Goal: Task Accomplishment & Management: Manage account settings

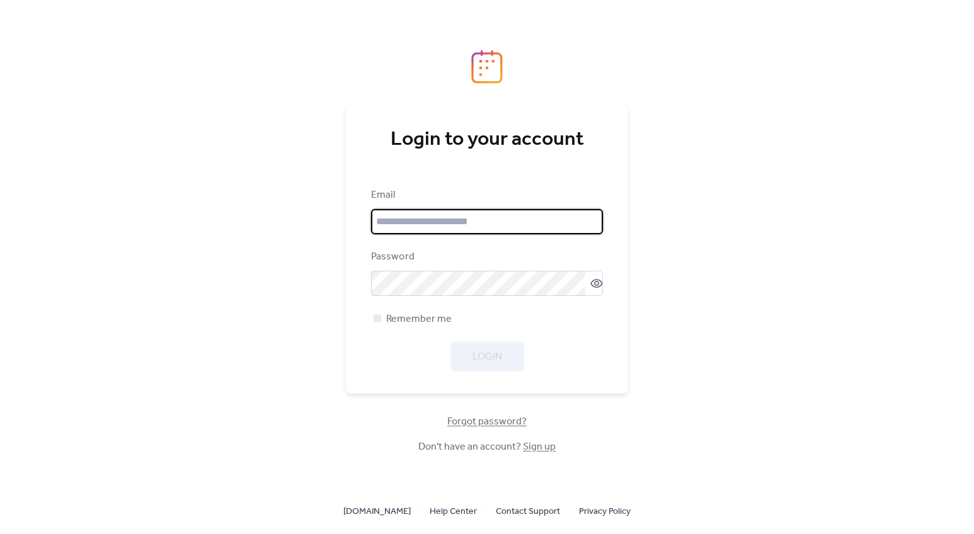
type input "**********"
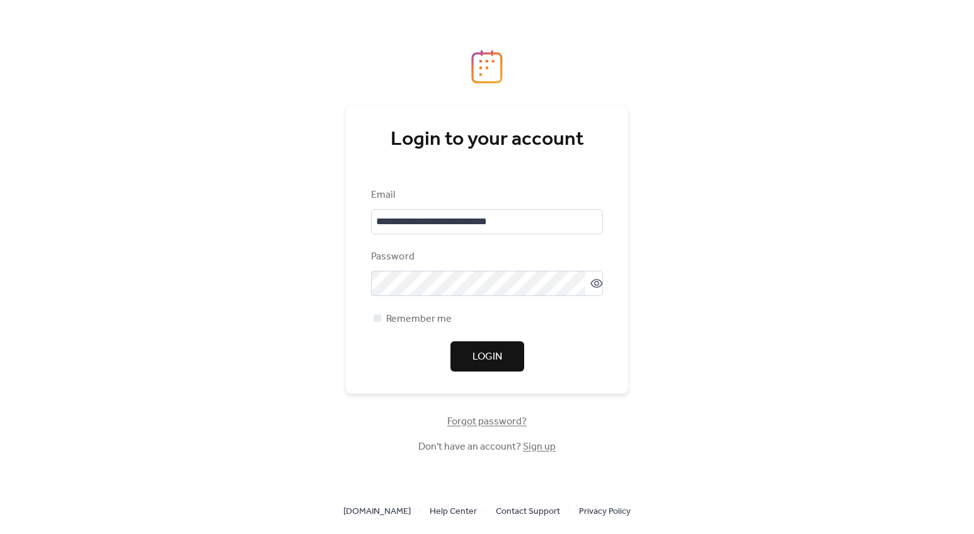
click at [567, 332] on div "**********" at bounding box center [487, 280] width 232 height 184
click at [483, 354] on span "Login" at bounding box center [487, 357] width 30 height 15
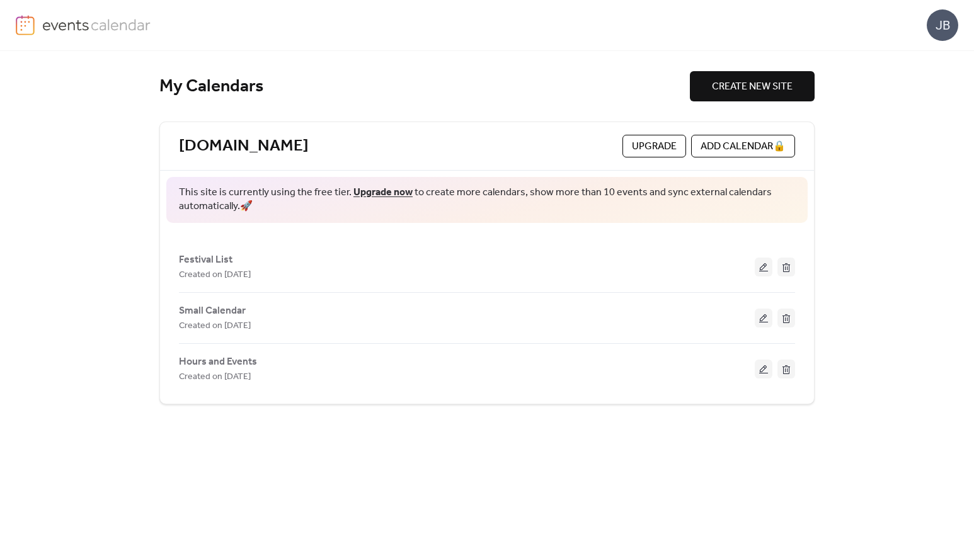
click at [943, 18] on div "JB" at bounding box center [942, 24] width 31 height 31
click at [924, 54] on span "Account" at bounding box center [917, 56] width 37 height 15
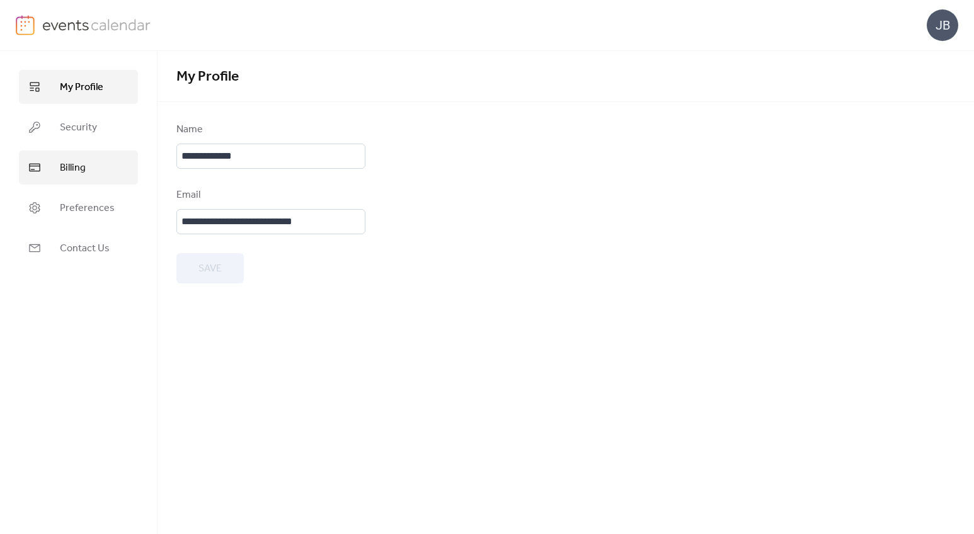
click at [79, 169] on span "Billing" at bounding box center [73, 168] width 26 height 15
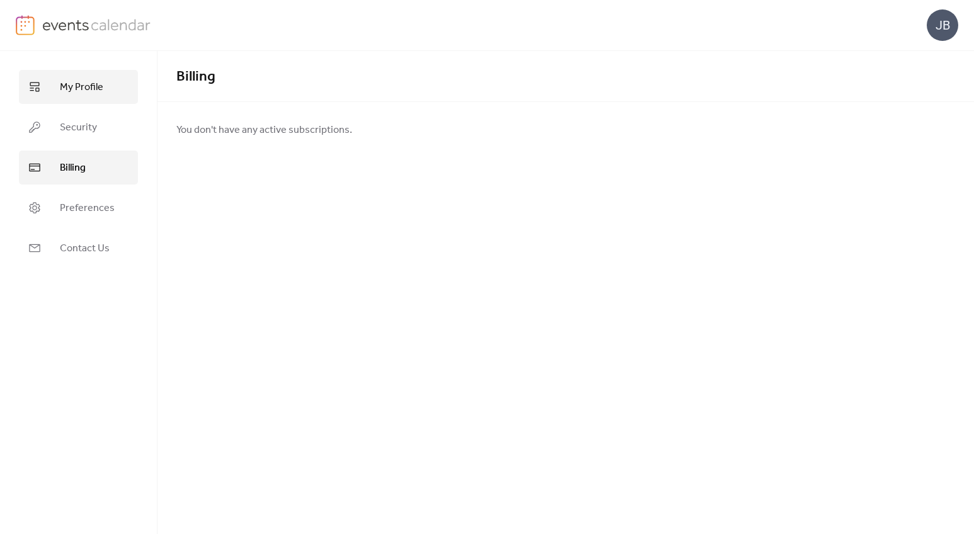
click at [81, 84] on span "My Profile" at bounding box center [81, 87] width 43 height 15
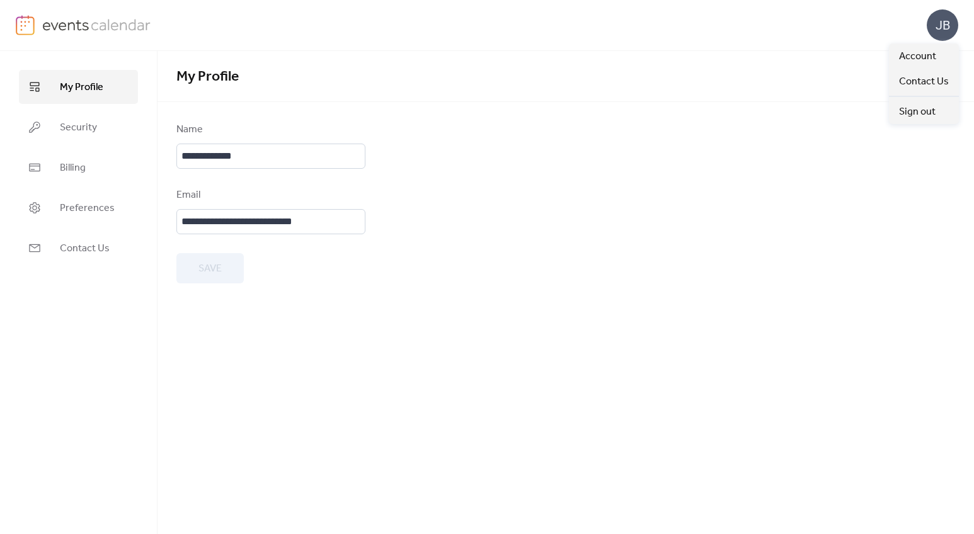
click at [953, 25] on div "JB" at bounding box center [942, 24] width 31 height 31
click at [70, 25] on img at bounding box center [96, 24] width 109 height 19
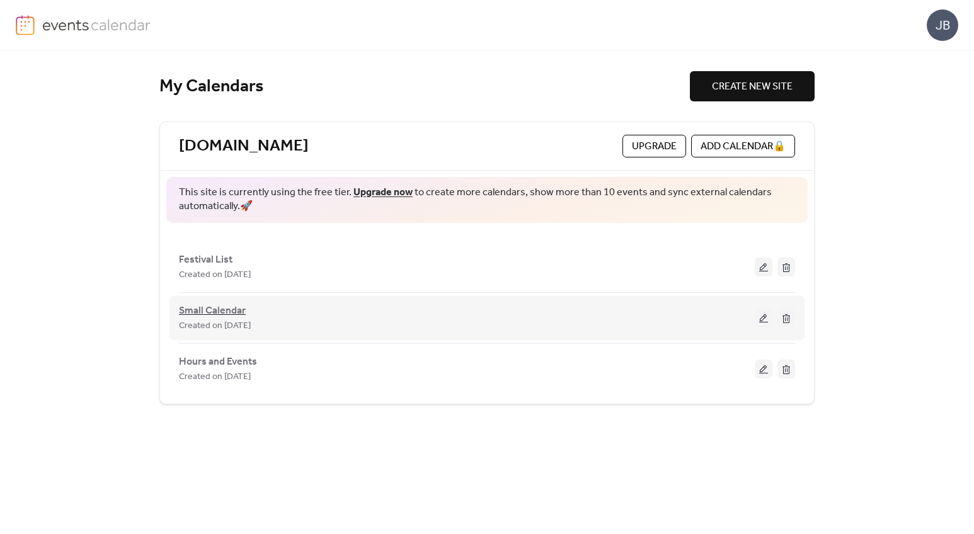
click at [222, 312] on span "Small Calendar" at bounding box center [212, 311] width 67 height 15
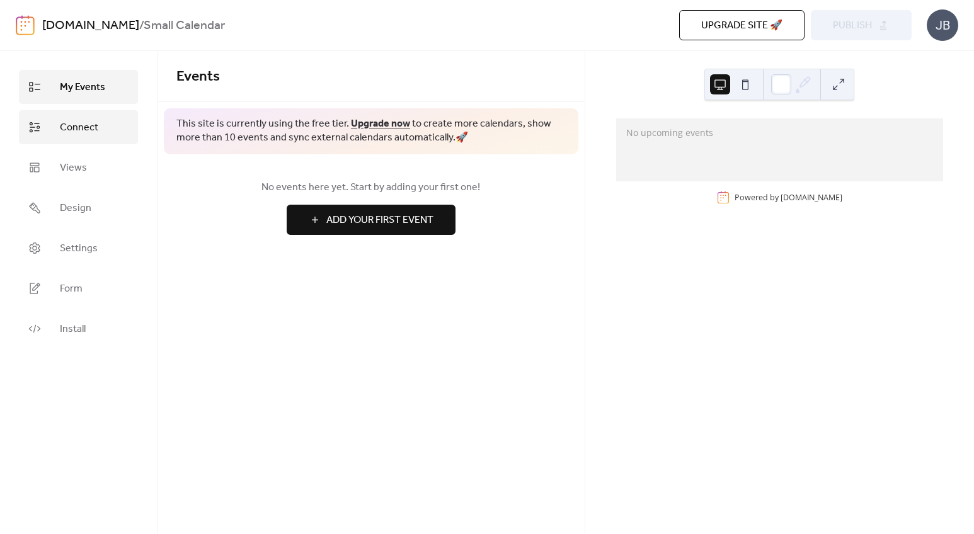
click at [64, 129] on span "Connect" at bounding box center [79, 127] width 38 height 15
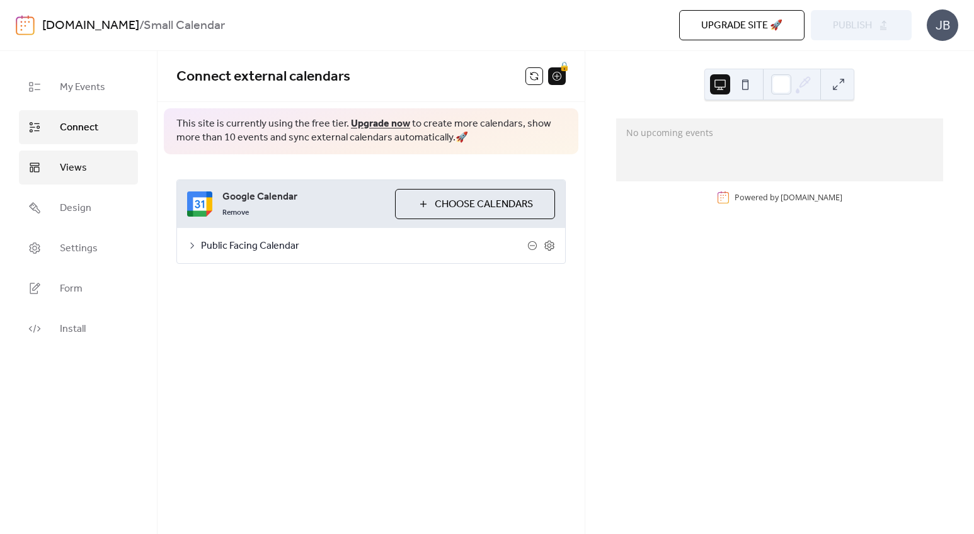
click at [74, 175] on span "Views" at bounding box center [73, 168] width 27 height 15
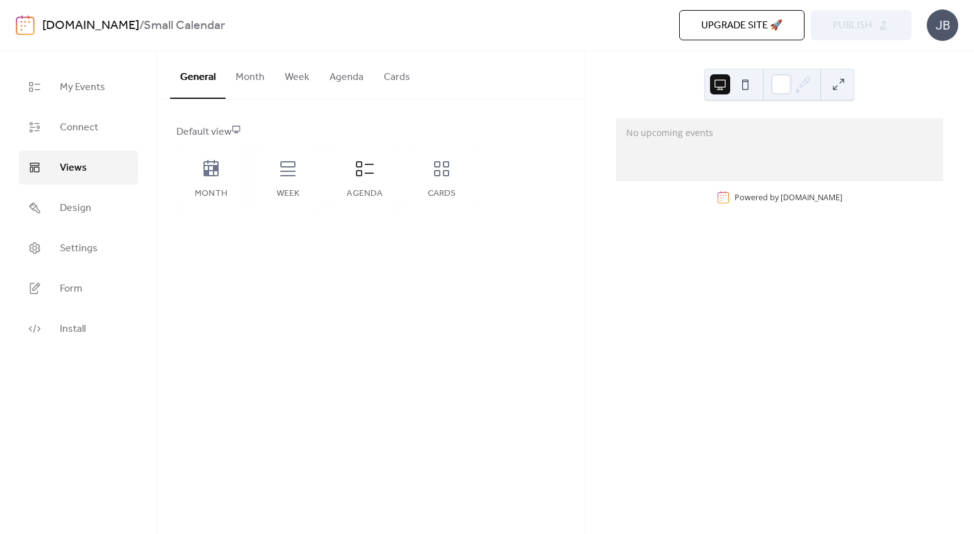
click at [253, 83] on button "Month" at bounding box center [250, 74] width 49 height 47
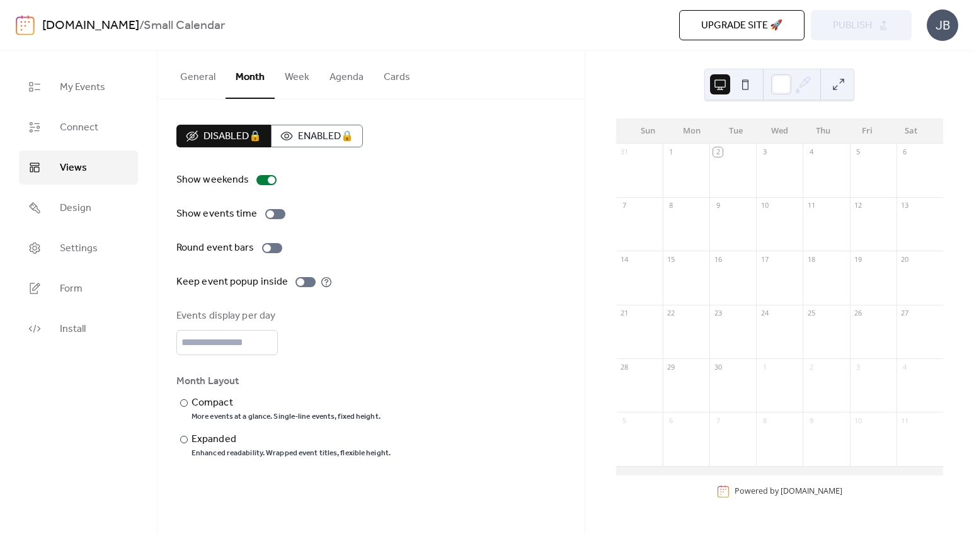
click at [346, 77] on button "Agenda" at bounding box center [346, 74] width 54 height 47
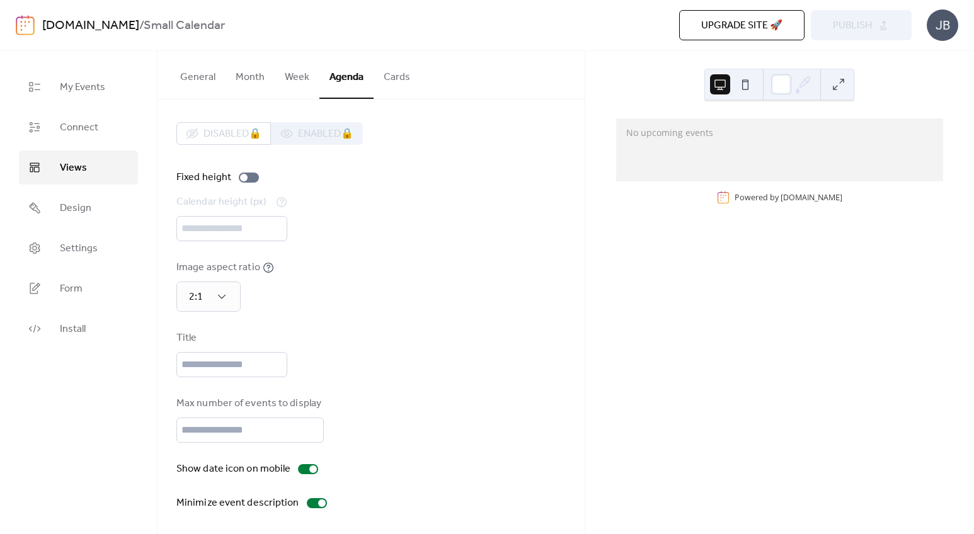
scroll to position [4, 0]
click at [744, 83] on button at bounding box center [745, 84] width 20 height 20
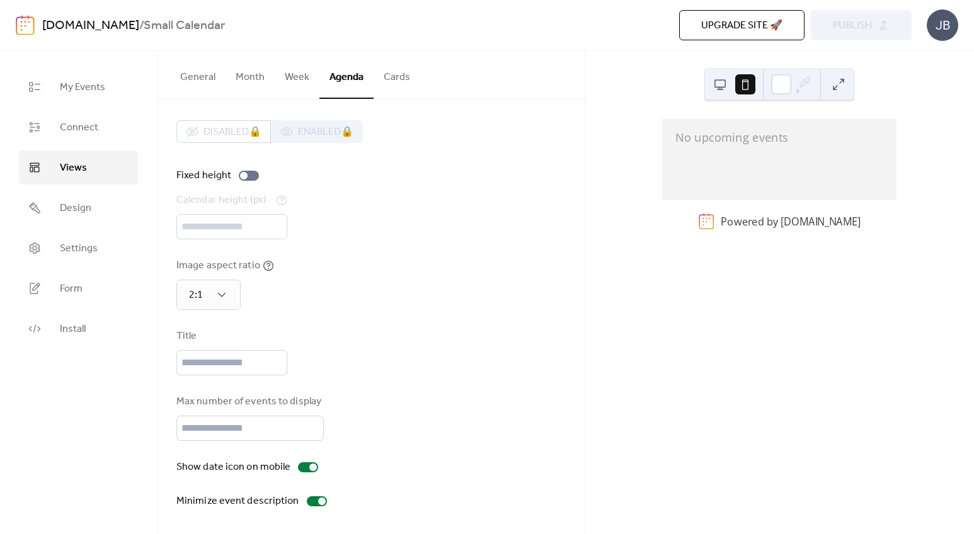
click at [719, 84] on button at bounding box center [720, 84] width 20 height 20
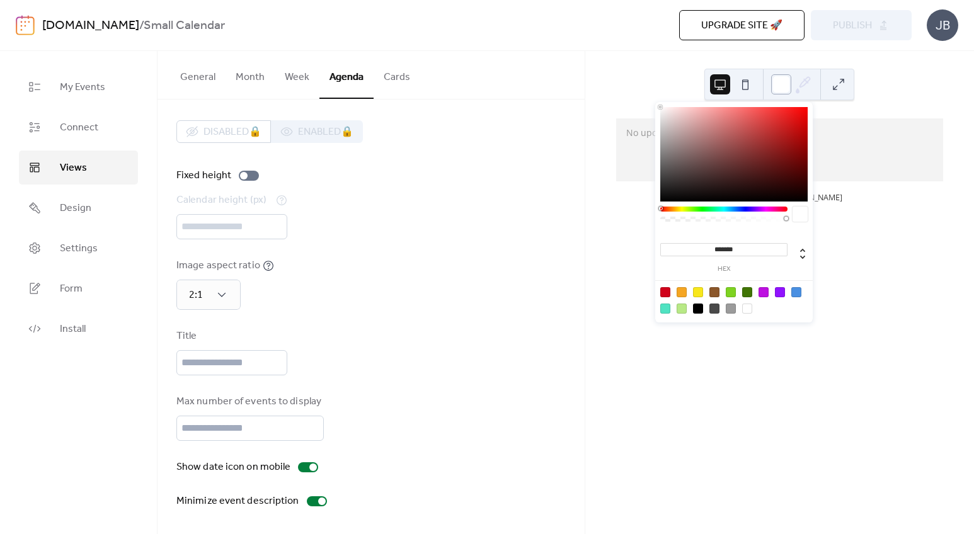
click at [784, 85] on div at bounding box center [781, 84] width 20 height 20
click at [638, 73] on div "No upcoming events Powered by [DOMAIN_NAME]" at bounding box center [779, 292] width 389 height 483
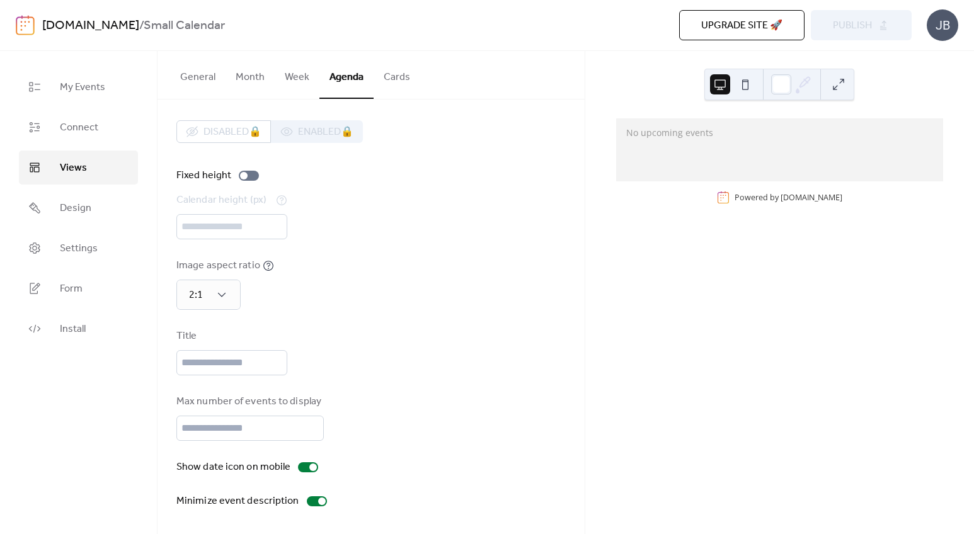
click at [718, 26] on span "Upgrade site 🚀" at bounding box center [741, 25] width 81 height 15
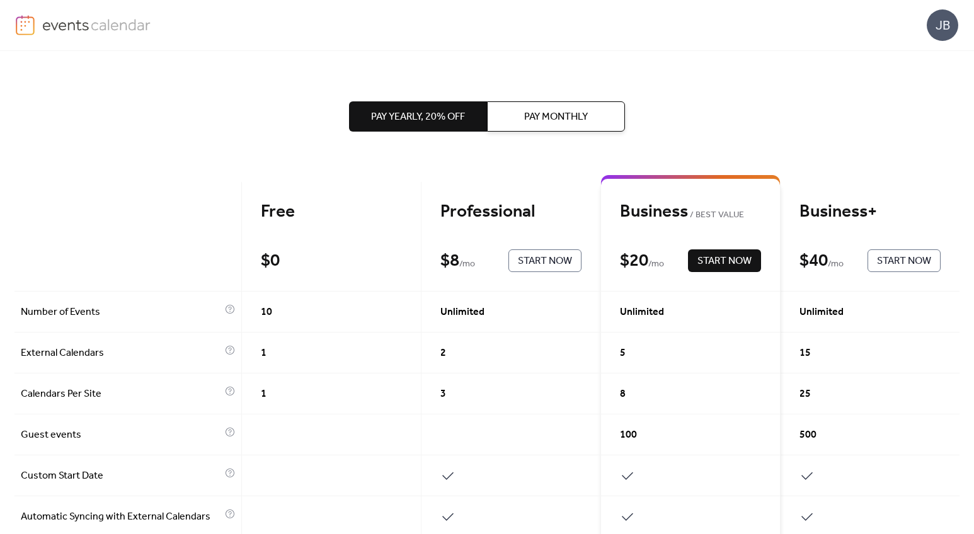
click at [80, 28] on img at bounding box center [96, 24] width 109 height 19
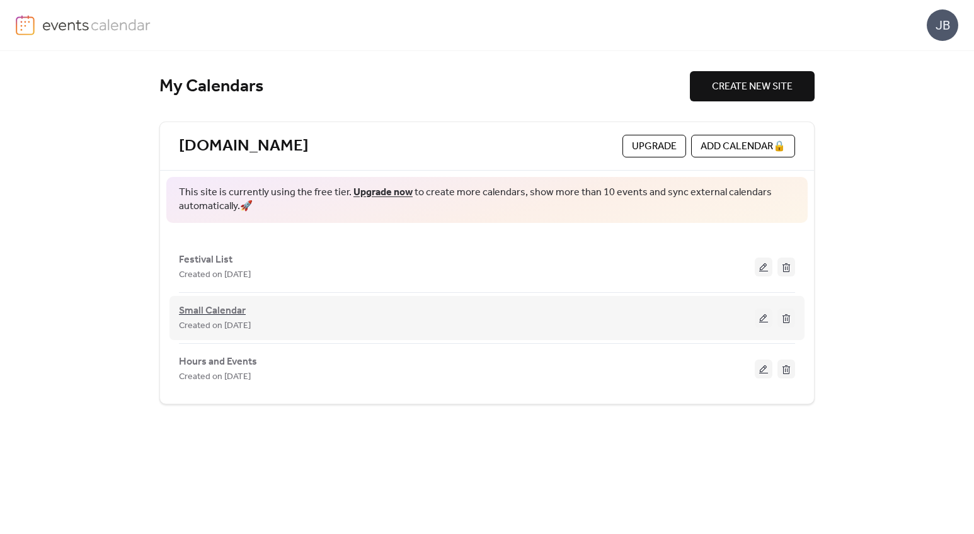
click at [205, 312] on span "Small Calendar" at bounding box center [212, 311] width 67 height 15
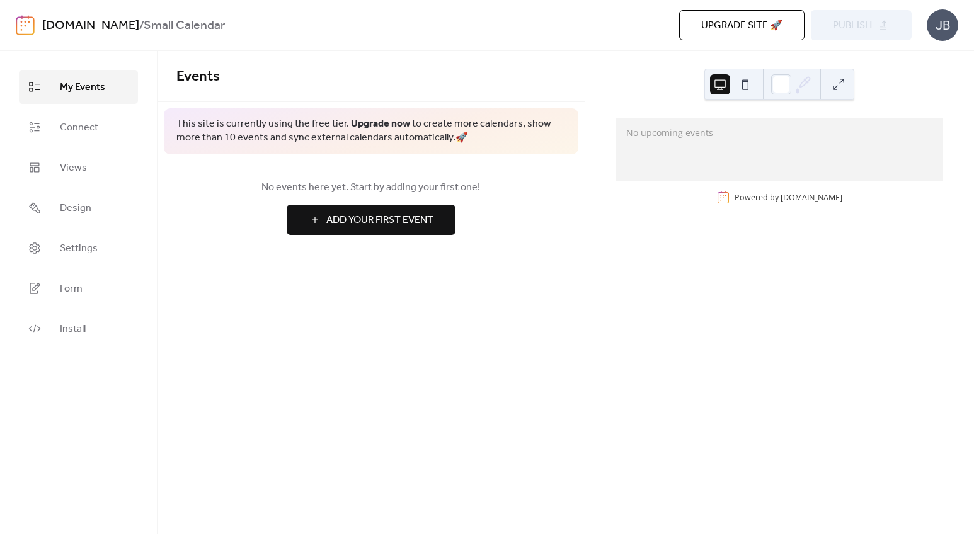
drag, startPoint x: 261, startPoint y: 25, endPoint x: 249, endPoint y: 23, distance: 11.5
click at [225, 25] on b "Small Calendar" at bounding box center [184, 26] width 81 height 24
drag, startPoint x: 37, startPoint y: 23, endPoint x: 44, endPoint y: 25, distance: 7.8
click at [37, 23] on div "[DOMAIN_NAME] / Small Calendar Upgrade site 🚀 Preview Publish JB" at bounding box center [487, 25] width 942 height 50
click at [76, 209] on span "Design" at bounding box center [75, 208] width 31 height 15
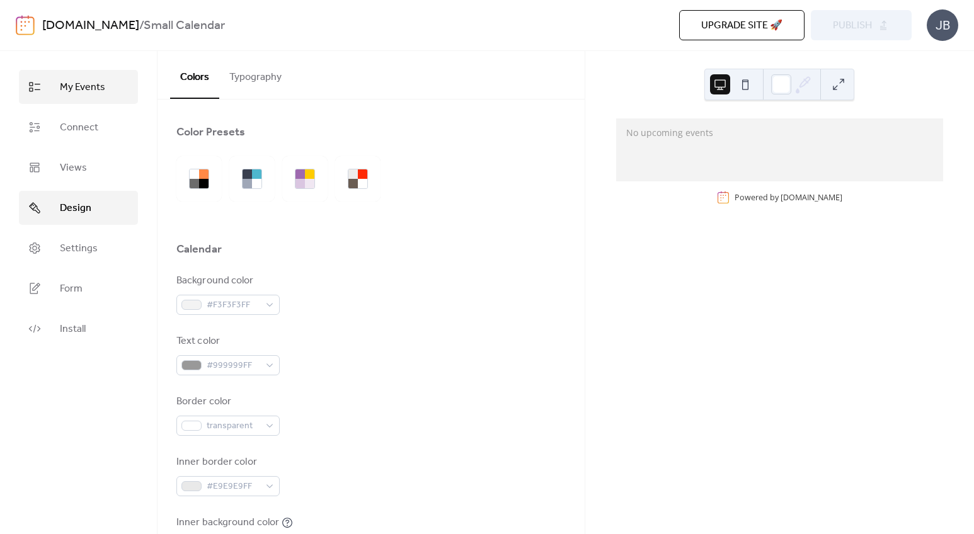
click at [77, 92] on span "My Events" at bounding box center [82, 87] width 45 height 15
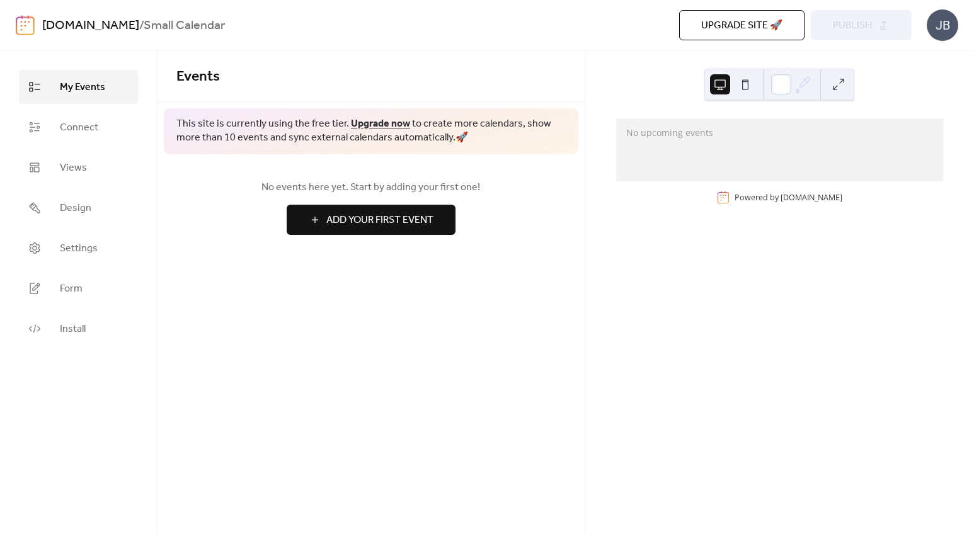
click at [139, 23] on link "[DOMAIN_NAME]" at bounding box center [90, 26] width 97 height 24
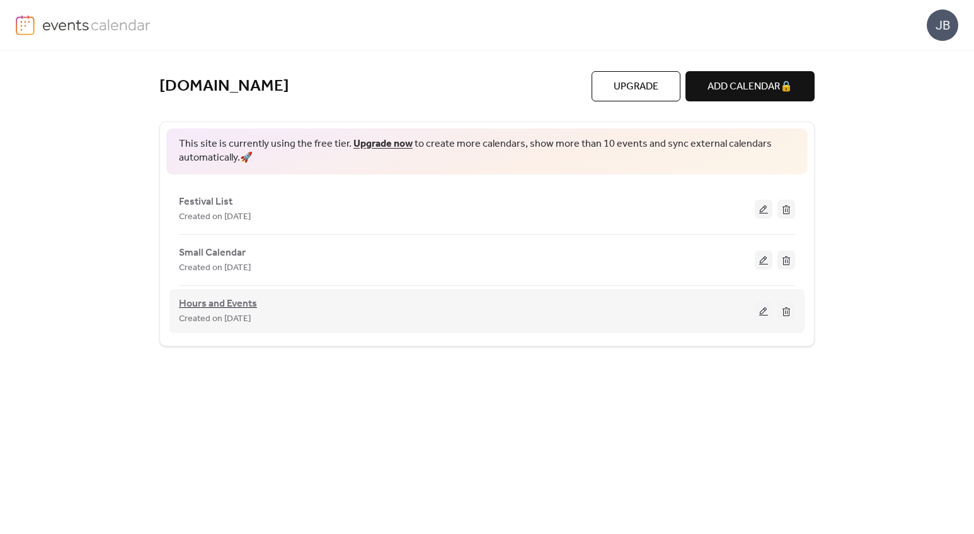
click at [229, 303] on span "Hours and Events" at bounding box center [218, 304] width 78 height 15
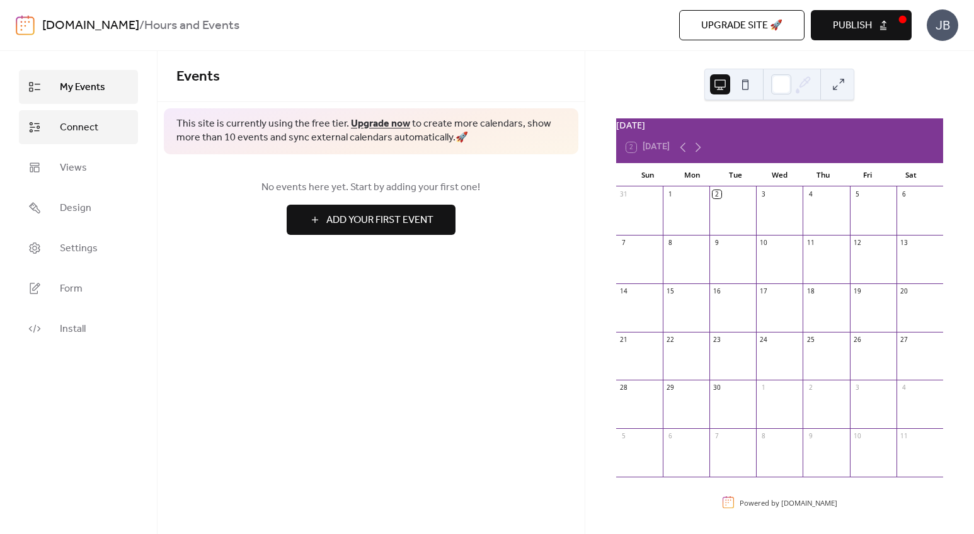
click at [89, 130] on span "Connect" at bounding box center [79, 127] width 38 height 15
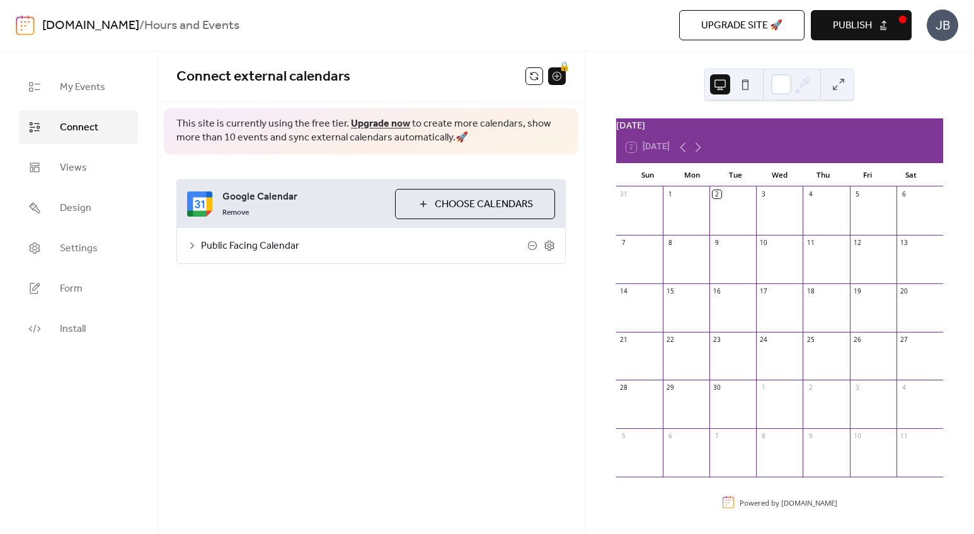
click at [234, 246] on span "Public Facing Calendar" at bounding box center [364, 246] width 326 height 15
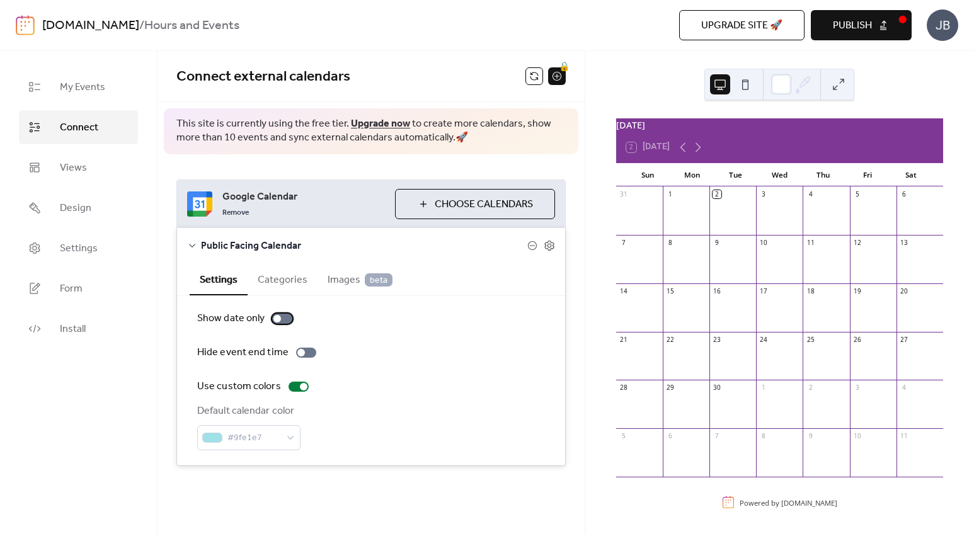
click at [277, 319] on div at bounding box center [277, 319] width 8 height 8
click at [289, 317] on div at bounding box center [287, 319] width 8 height 8
click at [549, 244] on icon at bounding box center [549, 245] width 11 height 11
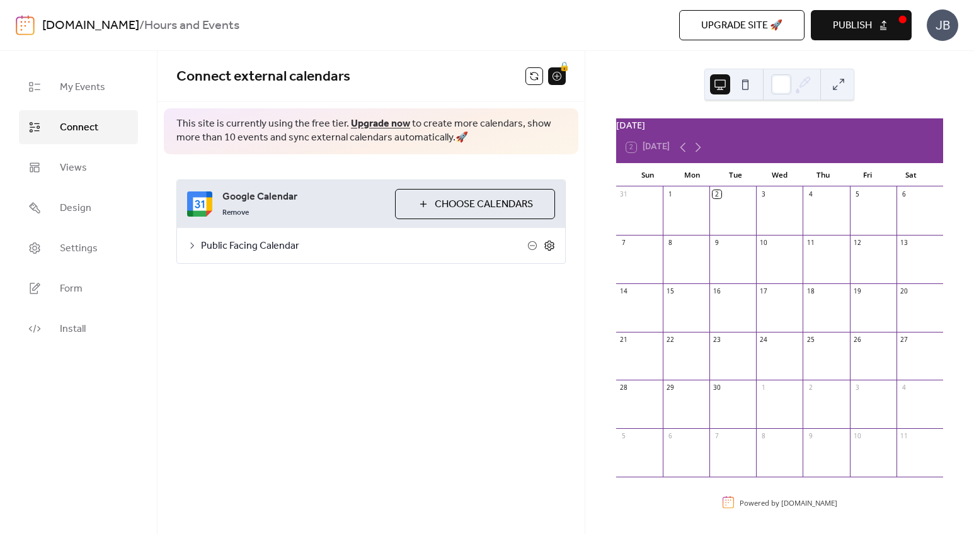
click at [549, 244] on icon at bounding box center [549, 245] width 11 height 11
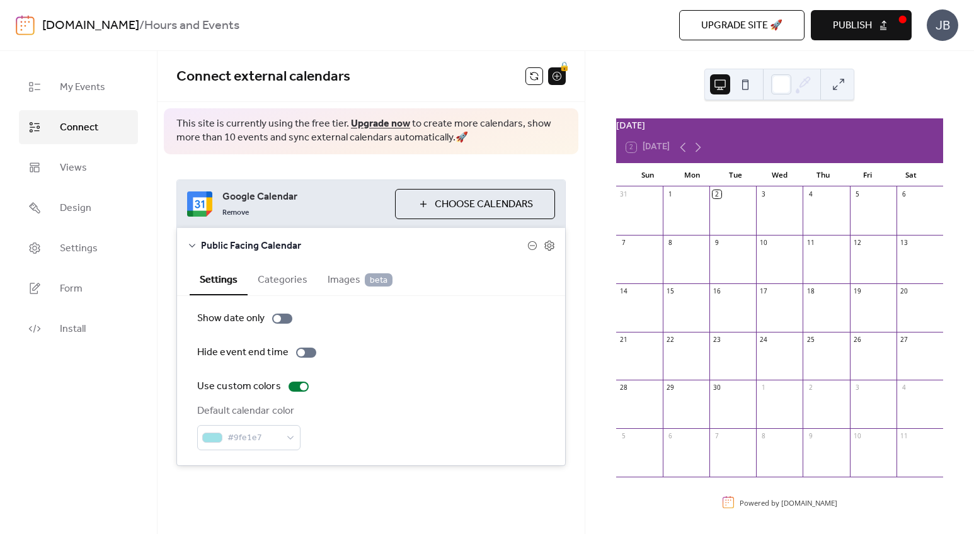
click at [279, 275] on button "Categories" at bounding box center [283, 278] width 70 height 31
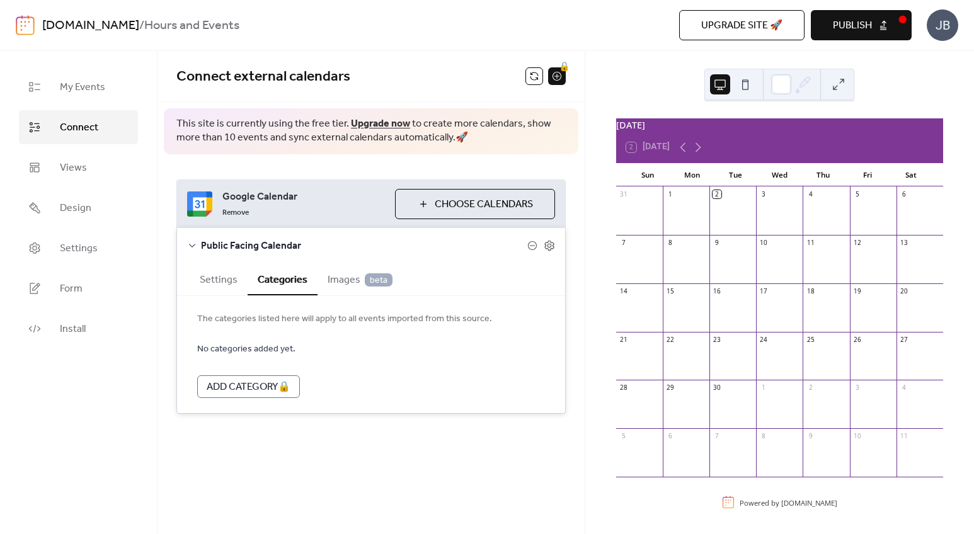
click at [349, 280] on span "Images beta" at bounding box center [360, 280] width 65 height 15
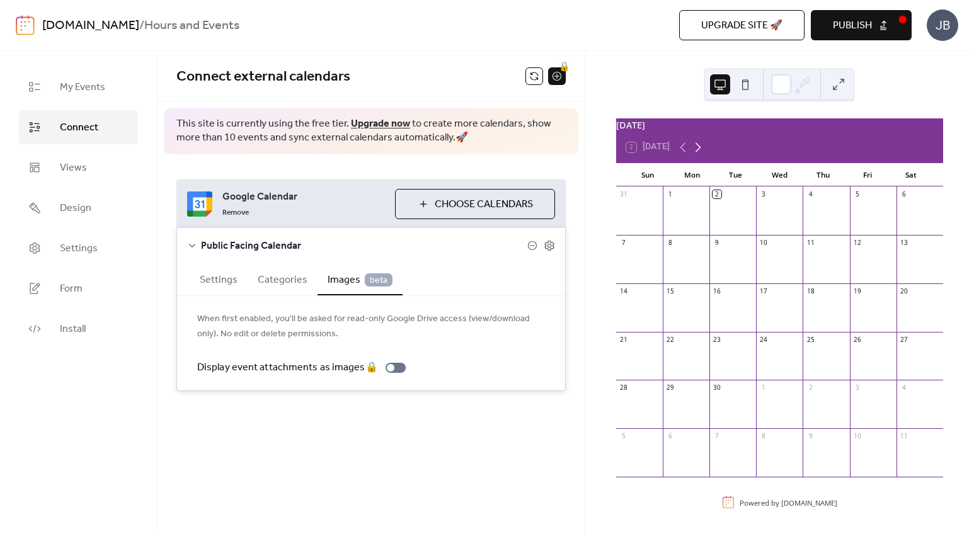
click at [697, 154] on icon at bounding box center [697, 147] width 15 height 15
click at [684, 152] on icon at bounding box center [683, 146] width 6 height 9
click at [696, 155] on icon at bounding box center [697, 147] width 15 height 15
click at [686, 155] on icon at bounding box center [682, 147] width 15 height 15
click at [77, 171] on span "Views" at bounding box center [73, 168] width 27 height 15
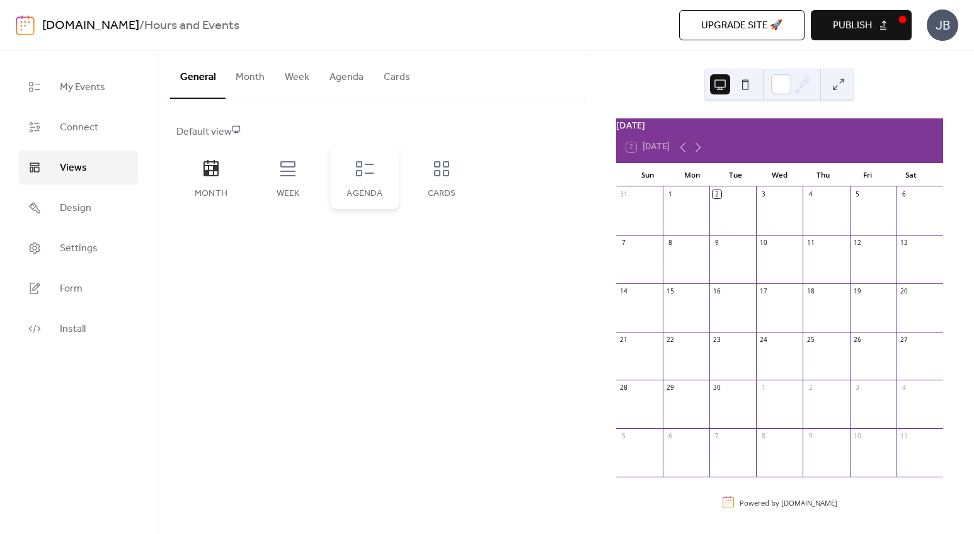
drag, startPoint x: 362, startPoint y: 175, endPoint x: 359, endPoint y: 200, distance: 24.8
click at [362, 175] on icon at bounding box center [365, 169] width 20 height 20
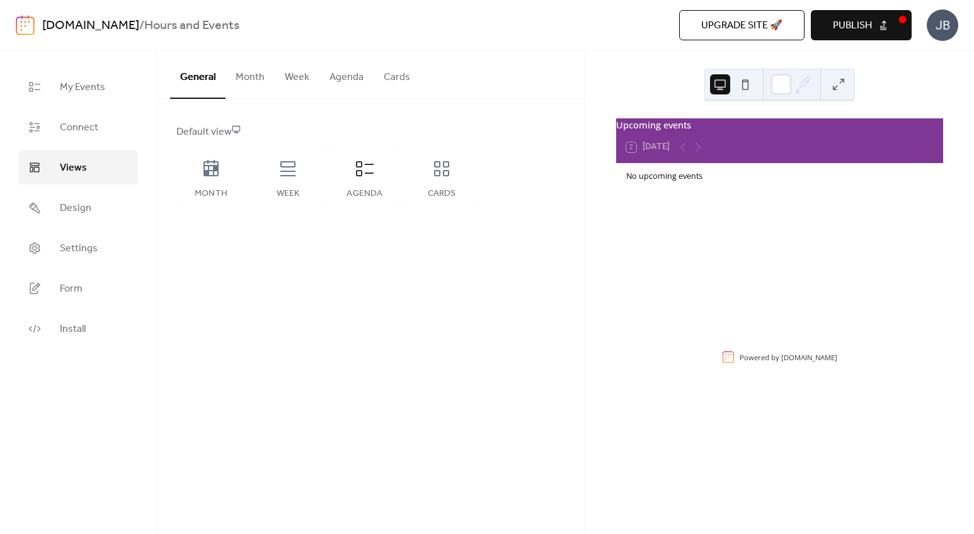
click at [347, 79] on button "Agenda" at bounding box center [346, 74] width 54 height 47
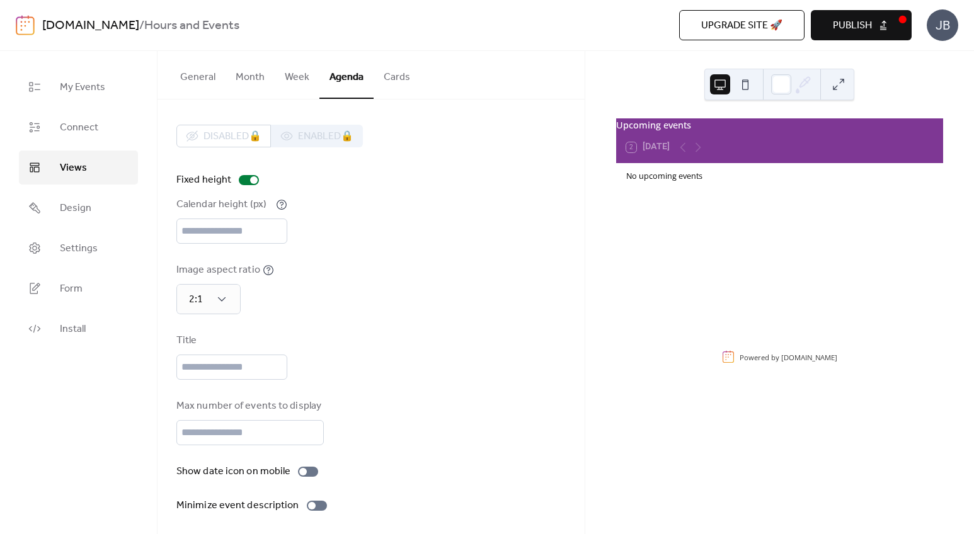
click at [99, 25] on link "[DOMAIN_NAME]" at bounding box center [90, 26] width 97 height 24
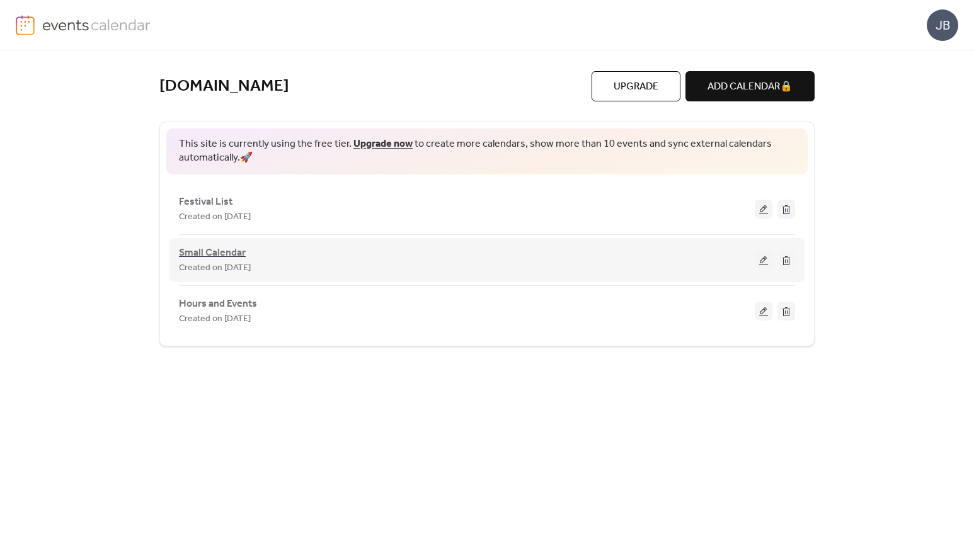
click at [211, 257] on span "Small Calendar" at bounding box center [212, 253] width 67 height 15
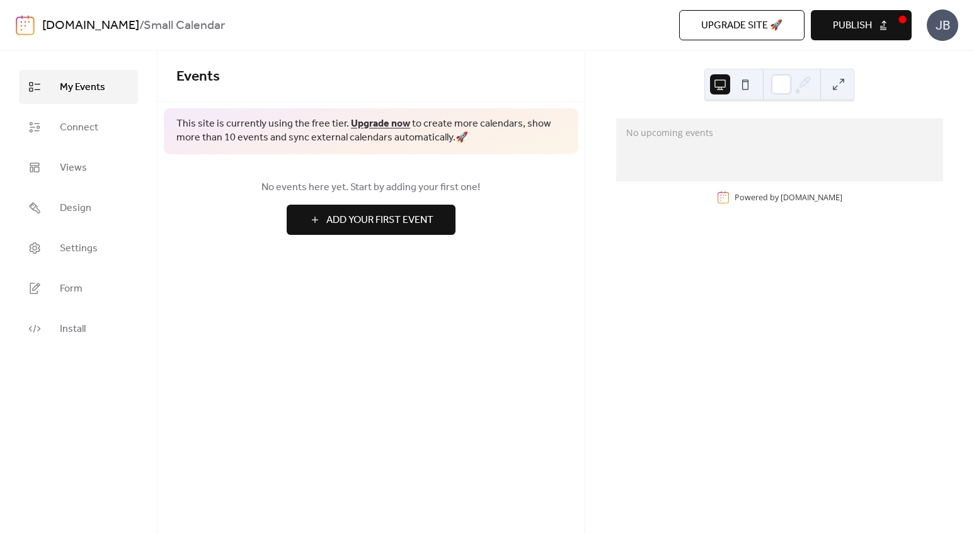
click at [94, 24] on link "[DOMAIN_NAME]" at bounding box center [90, 26] width 97 height 24
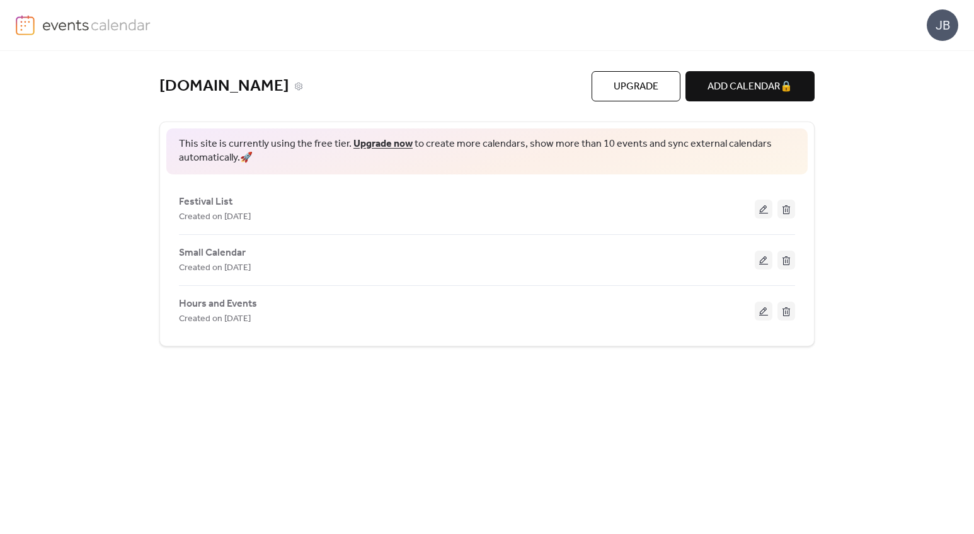
click at [541, 81] on div "[DOMAIN_NAME]" at bounding box center [375, 86] width 432 height 21
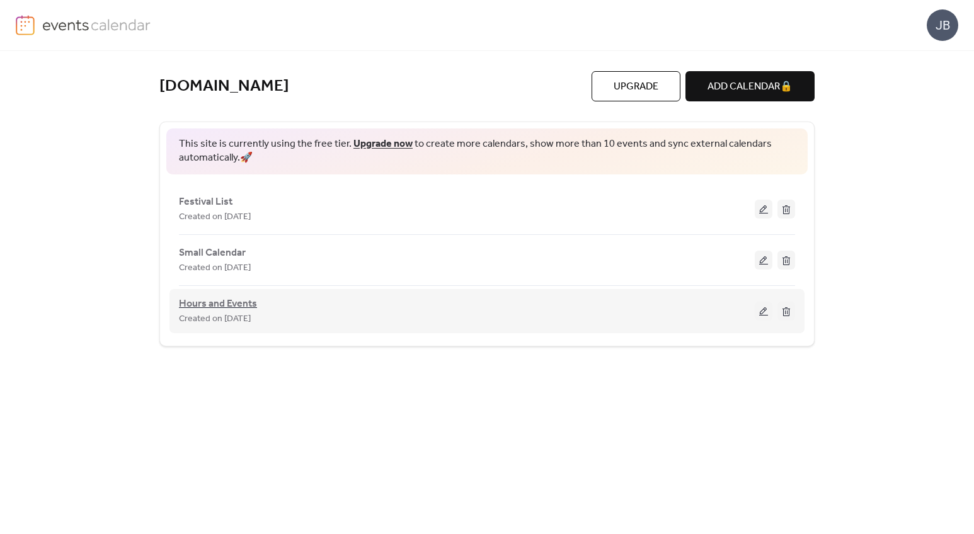
click at [227, 301] on span "Hours and Events" at bounding box center [218, 304] width 78 height 15
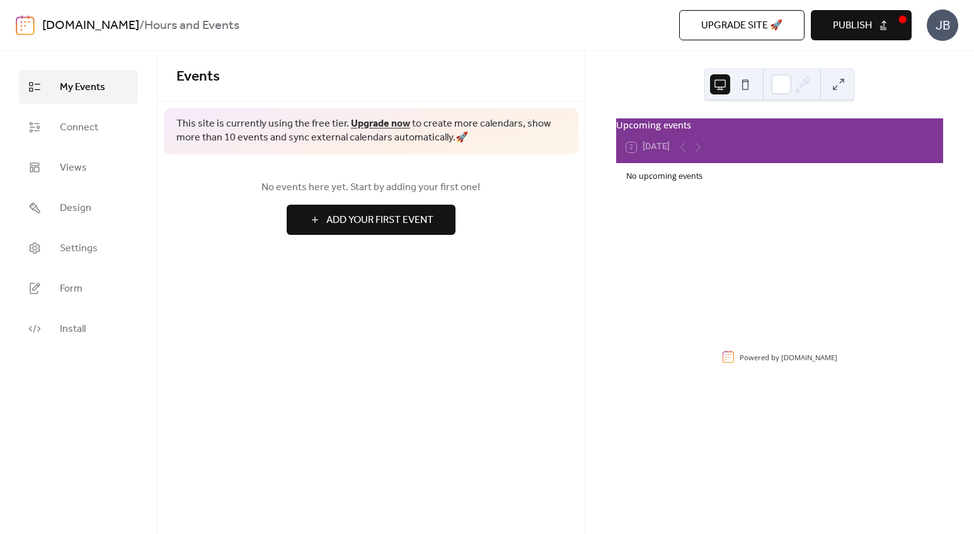
click at [943, 25] on div "JB" at bounding box center [942, 24] width 31 height 31
click at [925, 60] on span "Account" at bounding box center [917, 56] width 37 height 15
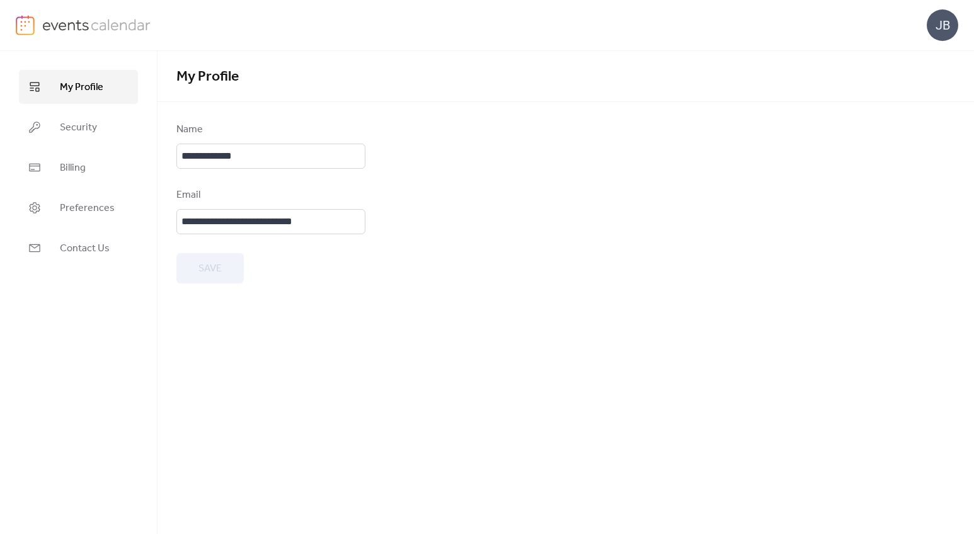
click at [62, 88] on span "My Profile" at bounding box center [81, 87] width 43 height 15
click at [86, 31] on img at bounding box center [96, 24] width 109 height 19
